Goal: Navigation & Orientation: Understand site structure

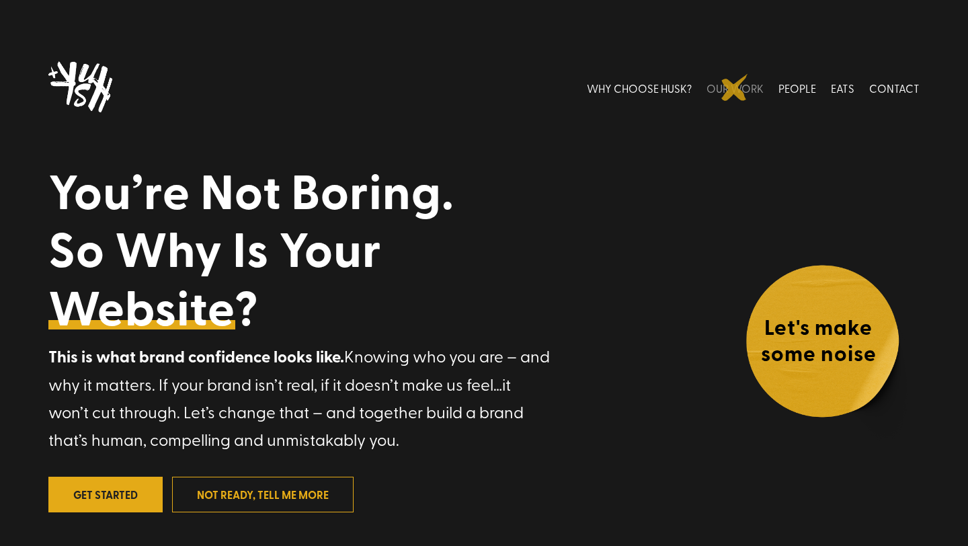
click at [735, 87] on link "OUR WORK" at bounding box center [735, 88] width 57 height 60
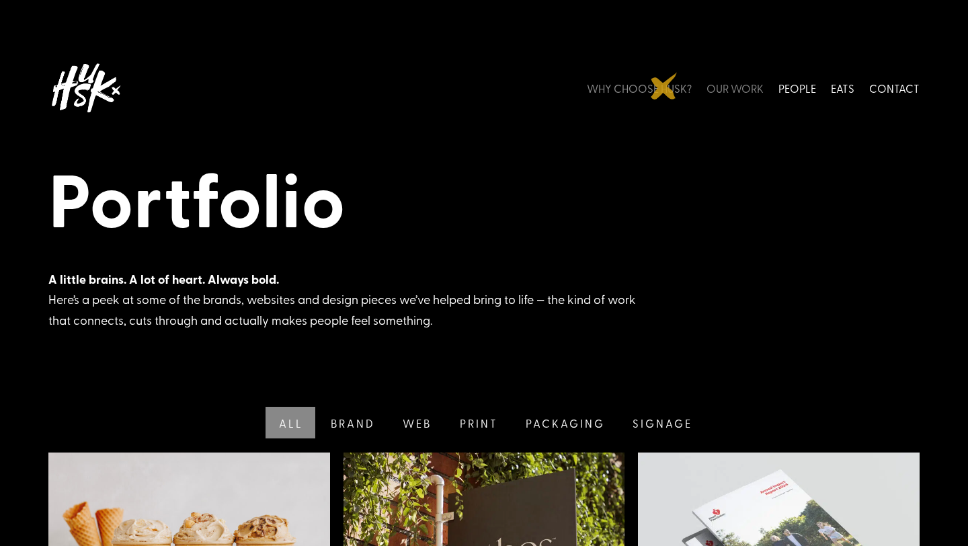
click at [664, 86] on link "WHY CHOOSE HUSK?" at bounding box center [639, 88] width 105 height 60
click at [364, 420] on link "Brand" at bounding box center [351, 423] width 73 height 32
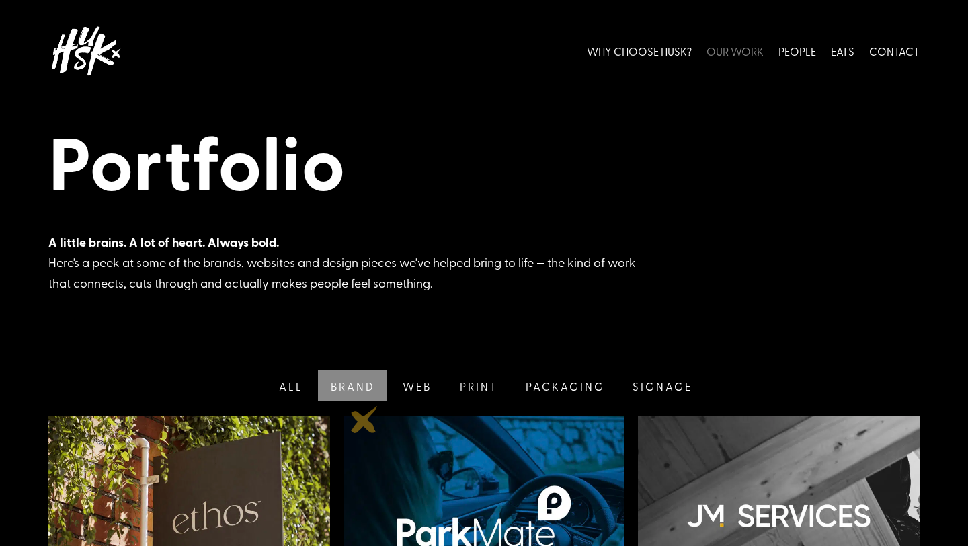
scroll to position [274, 0]
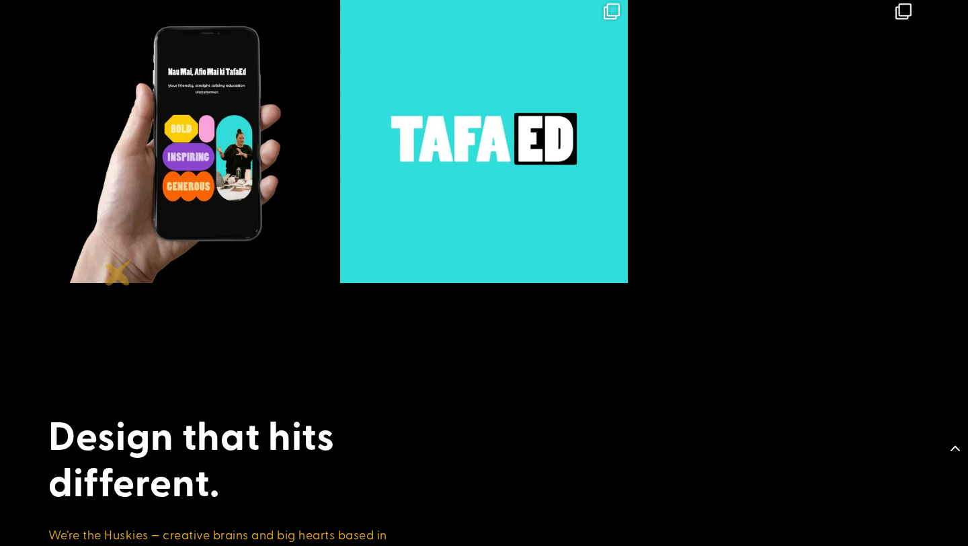
scroll to position [4595, 0]
